Goal: Task Accomplishment & Management: Manage account settings

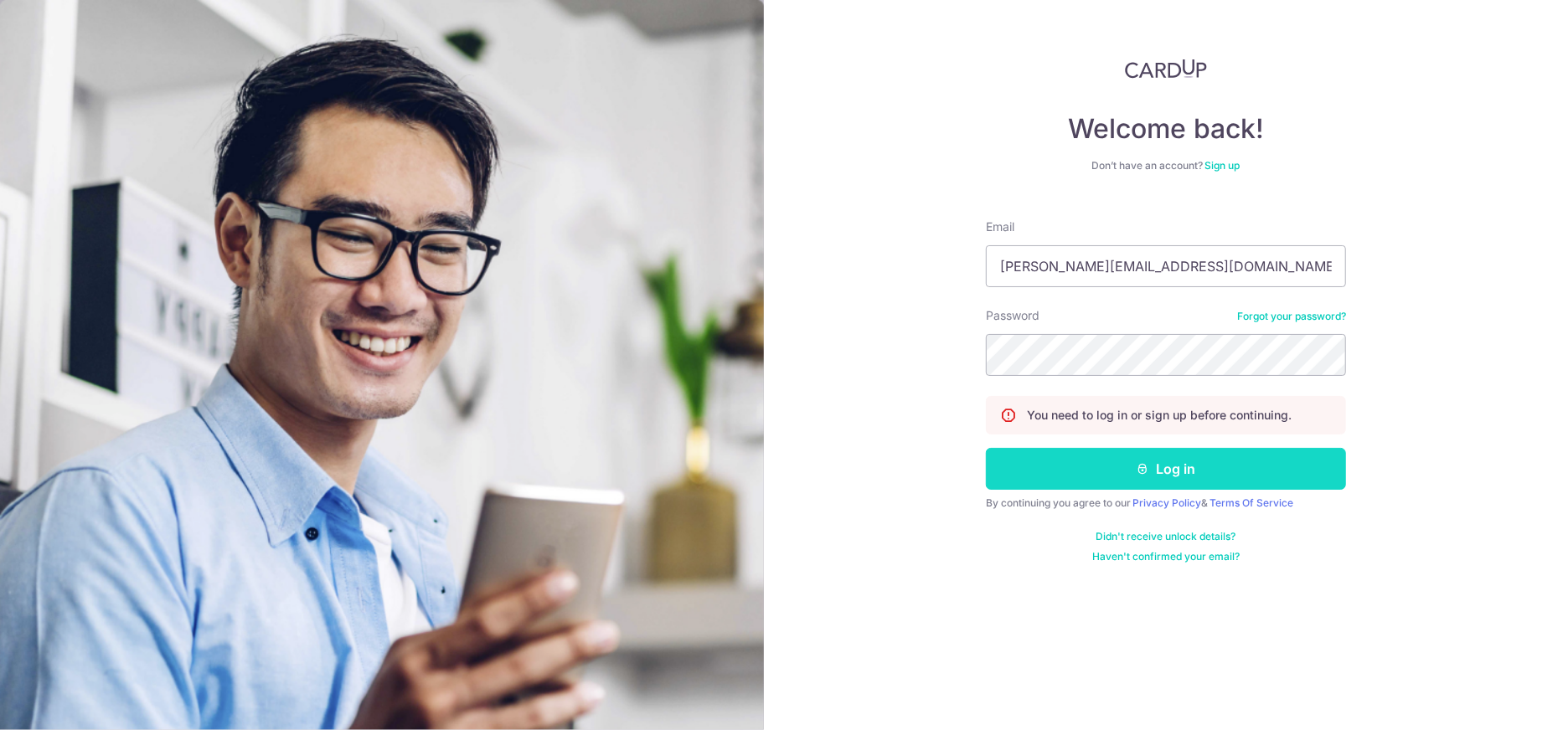
click at [1127, 480] on button "Log in" at bounding box center [1166, 469] width 360 height 42
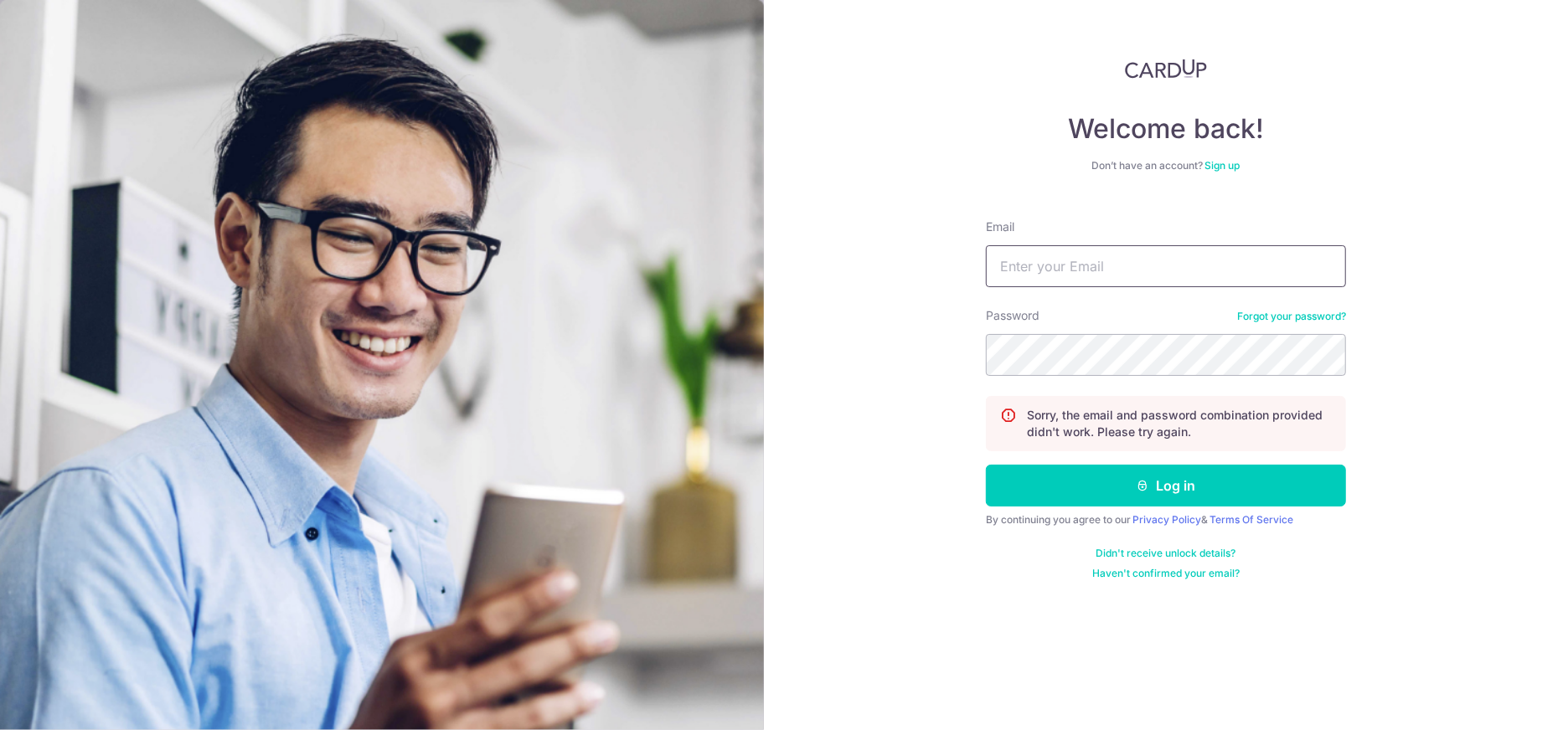
click at [1026, 270] on input "Email" at bounding box center [1166, 266] width 360 height 42
type input "[PERSON_NAME][EMAIL_ADDRESS][DOMAIN_NAME]"
click at [1115, 376] on form "Email [PERSON_NAME][EMAIL_ADDRESS][DOMAIN_NAME] Password Forgot your password? …" at bounding box center [1166, 393] width 360 height 375
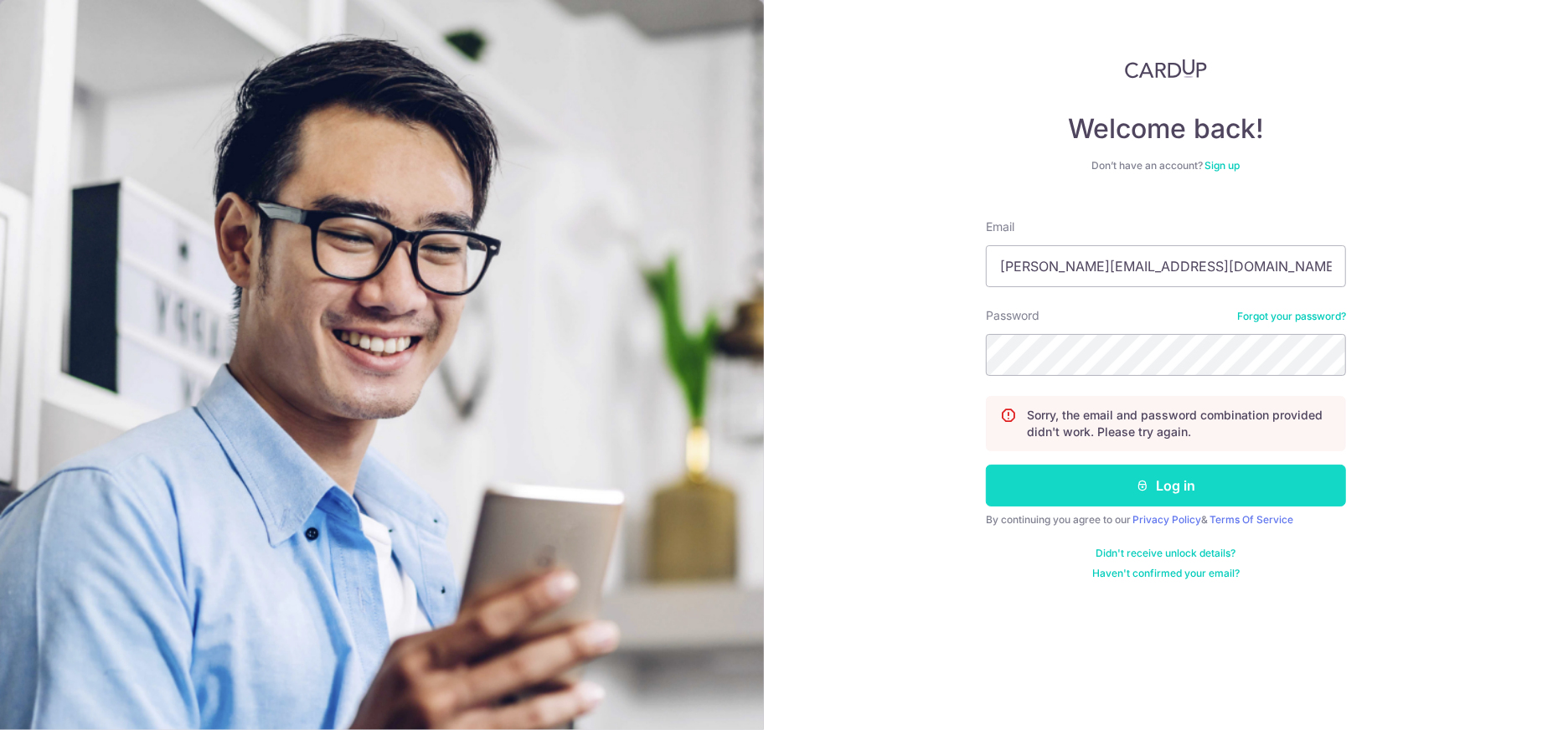
click at [1107, 486] on button "Log in" at bounding box center [1166, 486] width 360 height 42
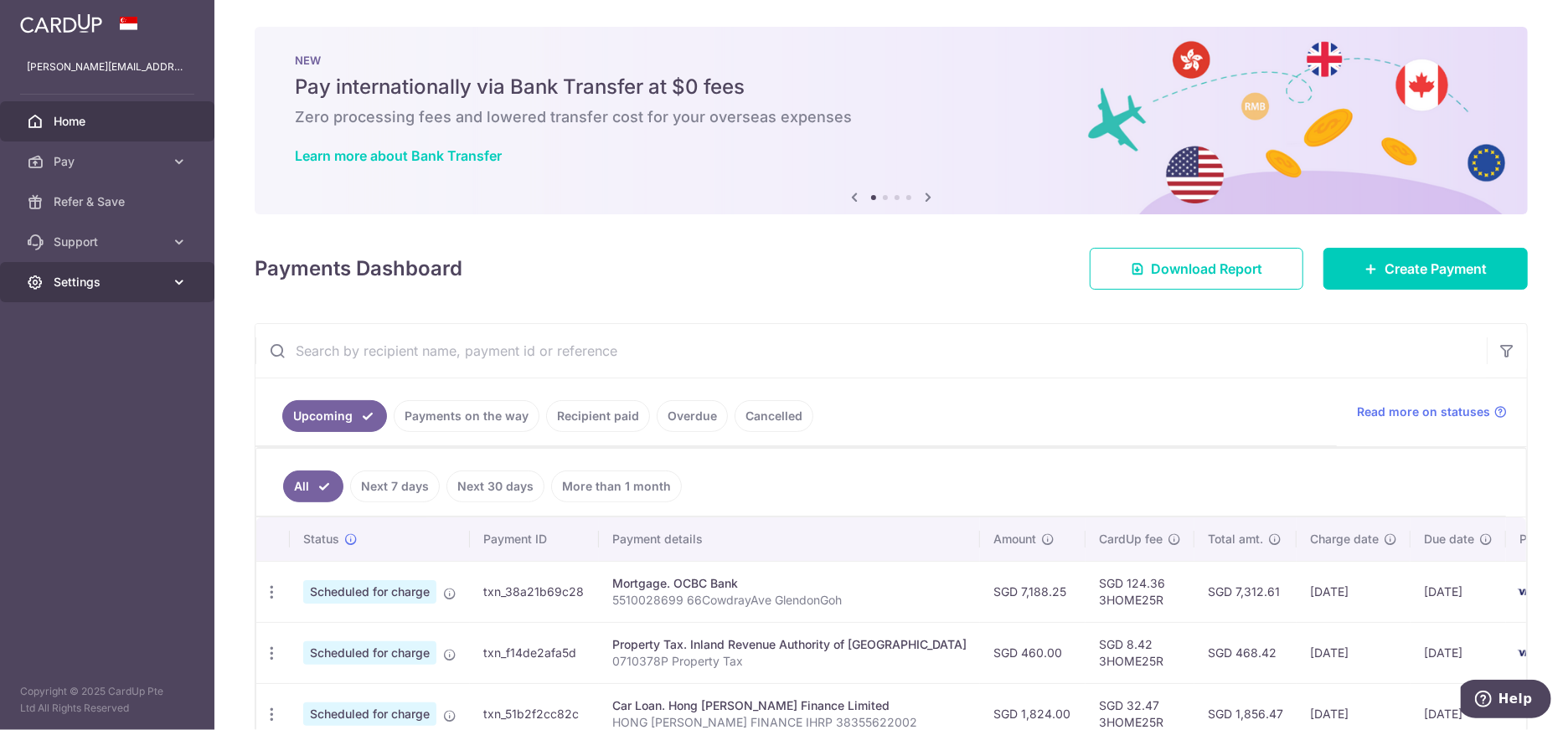
click at [127, 274] on span "Settings" at bounding box center [108, 282] width 111 height 17
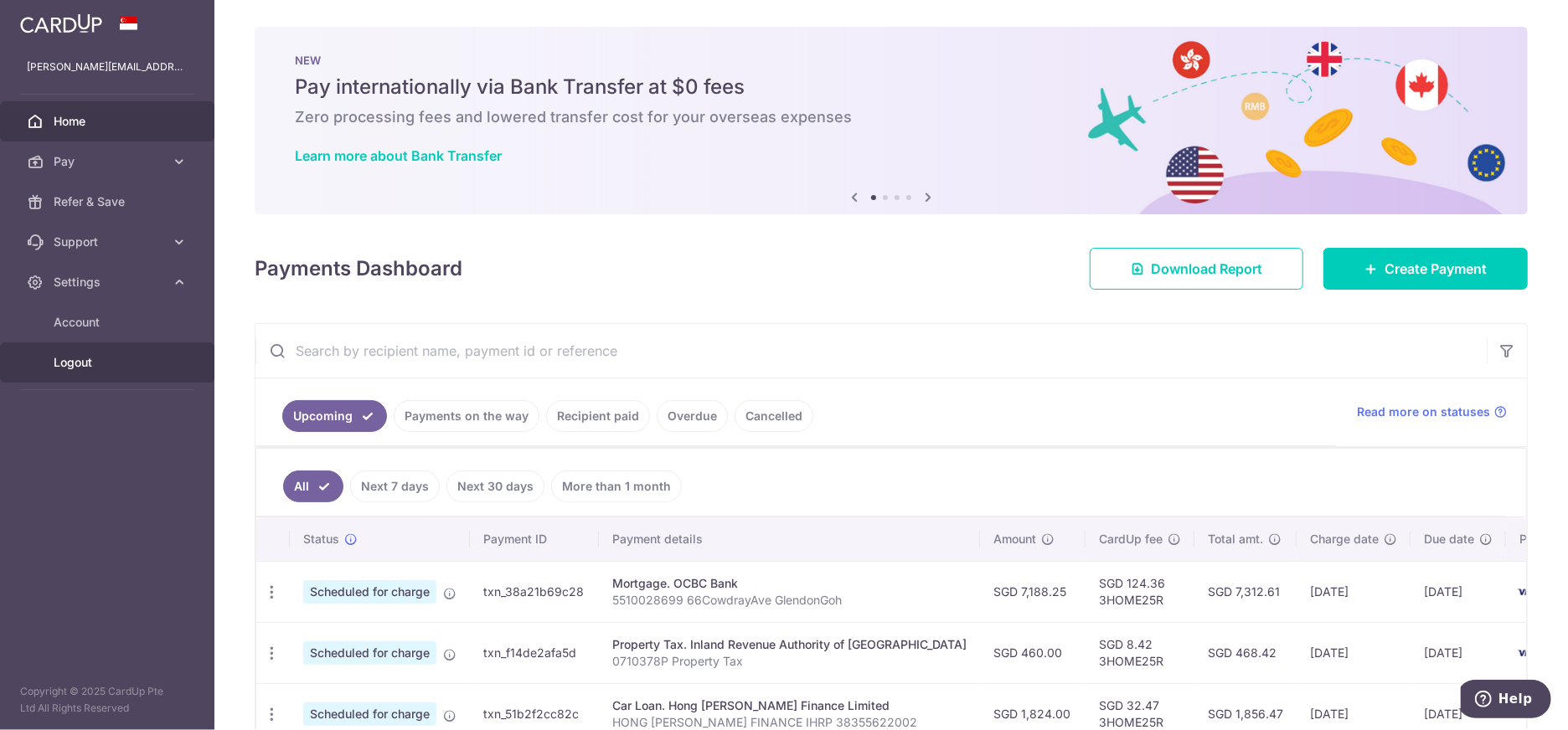
click at [92, 368] on span "Logout" at bounding box center [108, 362] width 111 height 17
